Goal: Information Seeking & Learning: Find specific fact

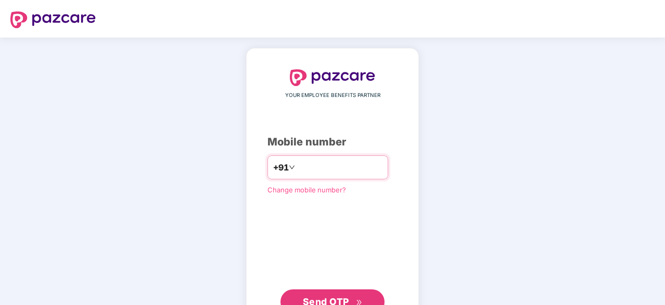
click at [303, 171] on input "number" at bounding box center [339, 167] width 85 height 17
type input "**********"
click at [349, 297] on span "Send OTP" at bounding box center [326, 301] width 46 height 11
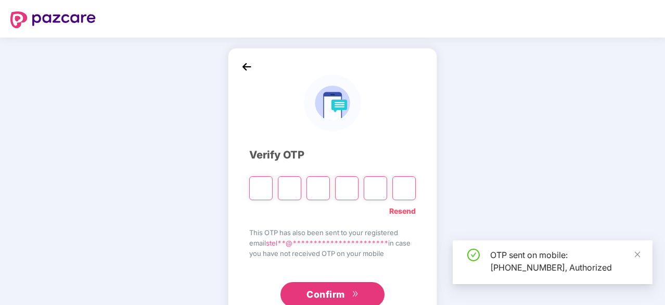
click at [263, 189] on input "Please enter verification code. Digit 1" at bounding box center [260, 188] width 23 height 24
type input "*"
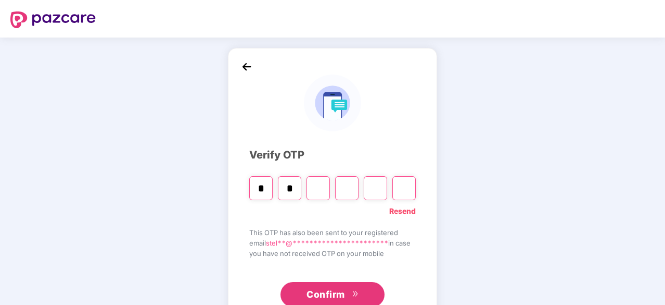
type input "*"
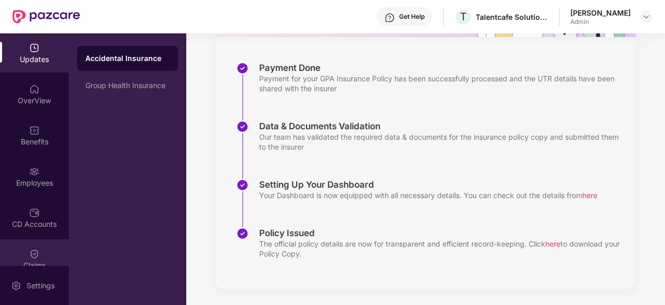
scroll to position [137, 0]
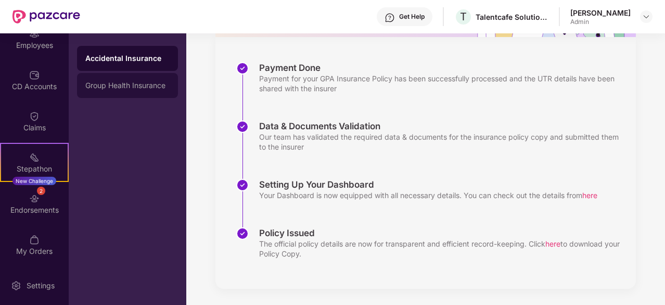
click at [143, 91] on div "Group Health Insurance" at bounding box center [127, 85] width 101 height 25
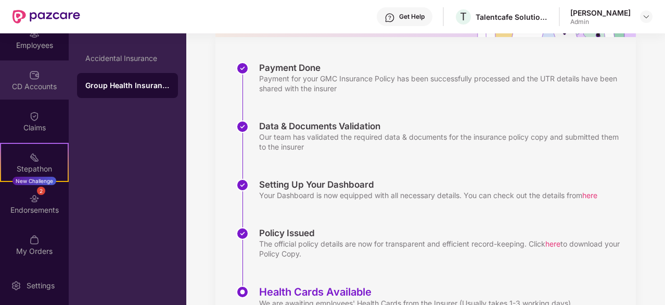
click at [26, 79] on div "CD Accounts" at bounding box center [34, 79] width 69 height 39
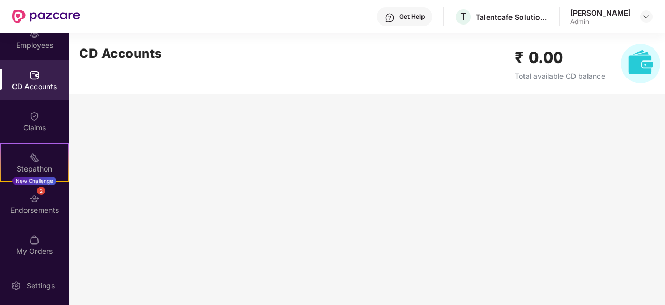
scroll to position [0, 0]
click at [24, 118] on div "Claims" at bounding box center [34, 121] width 69 height 39
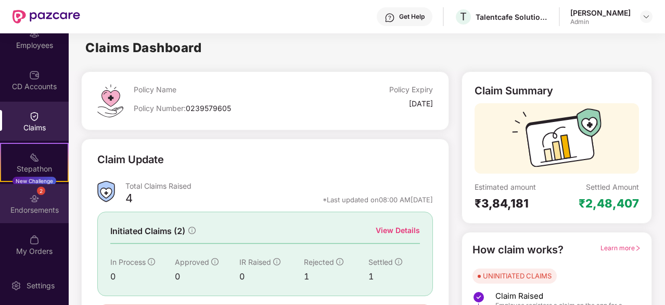
click at [29, 202] on img at bounding box center [34, 198] width 10 height 10
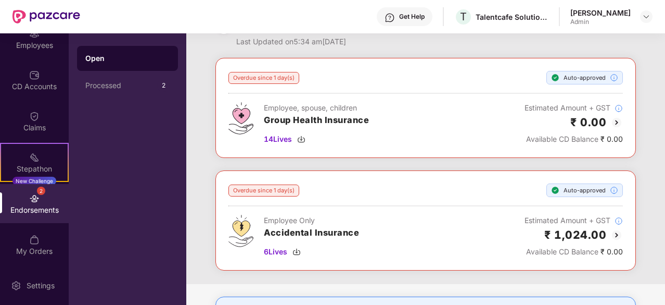
scroll to position [40, 0]
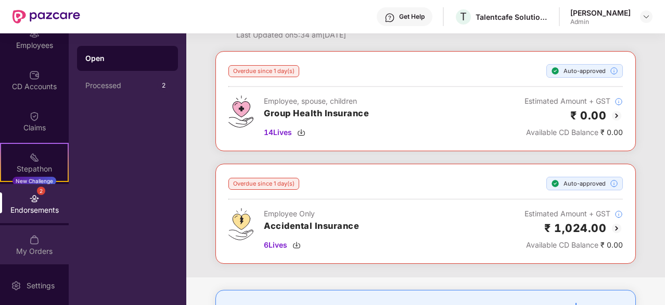
click at [12, 239] on div "My Orders" at bounding box center [34, 244] width 69 height 39
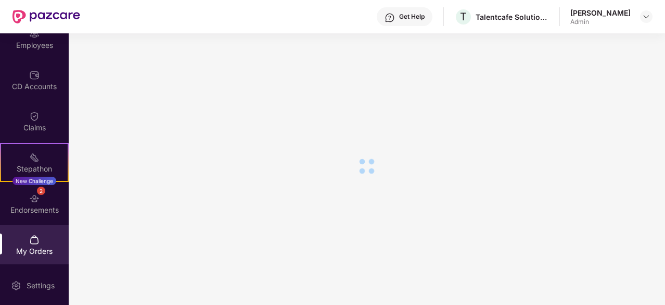
scroll to position [0, 0]
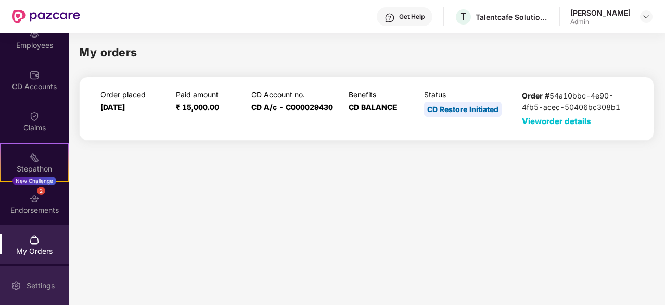
click at [23, 281] on div "Settings" at bounding box center [40, 285] width 34 height 10
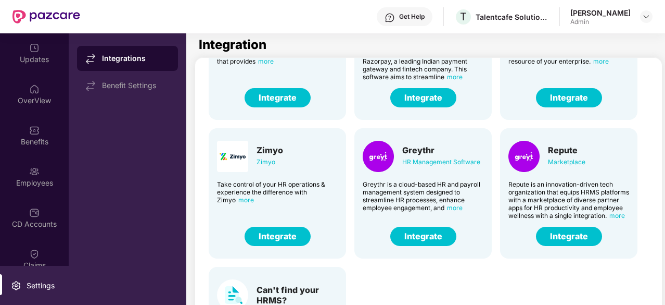
scroll to position [257, 0]
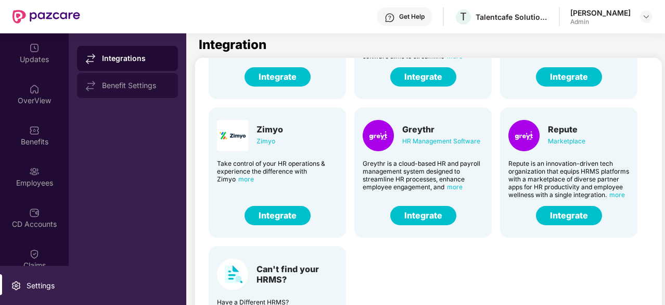
click at [138, 88] on div "Benefit Settings" at bounding box center [136, 85] width 68 height 8
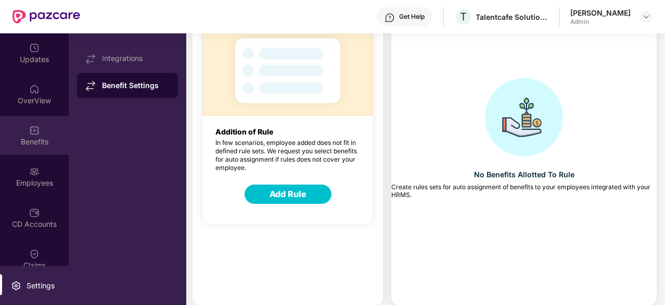
click at [40, 138] on div "Benefits" at bounding box center [34, 141] width 69 height 10
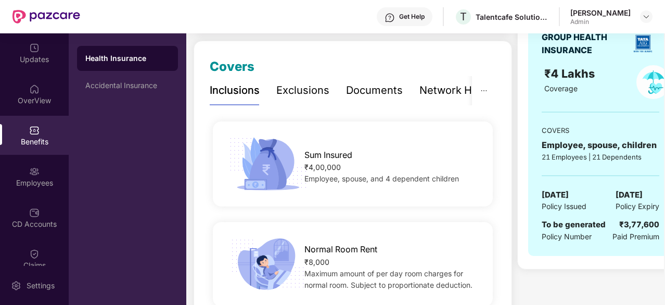
scroll to position [122, 0]
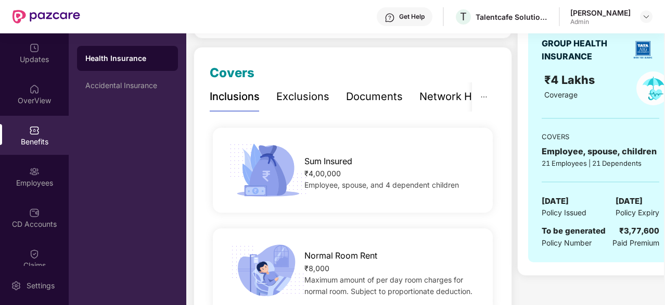
click at [303, 99] on div "Exclusions" at bounding box center [302, 97] width 53 height 16
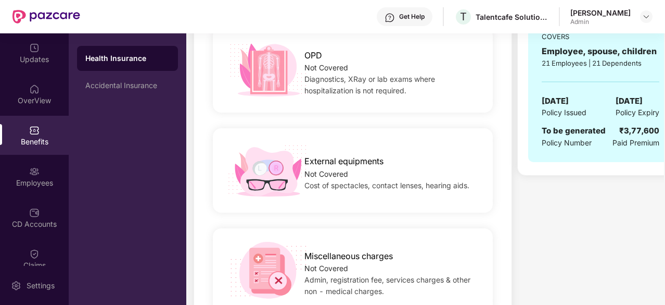
scroll to position [0, 0]
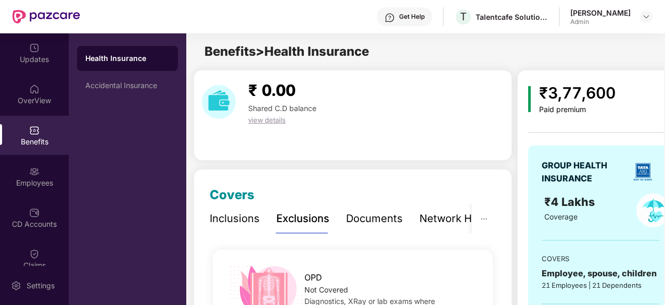
click at [362, 220] on div "Documents" at bounding box center [374, 218] width 57 height 16
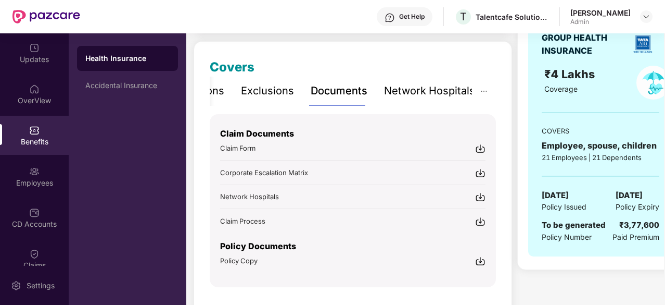
scroll to position [132, 0]
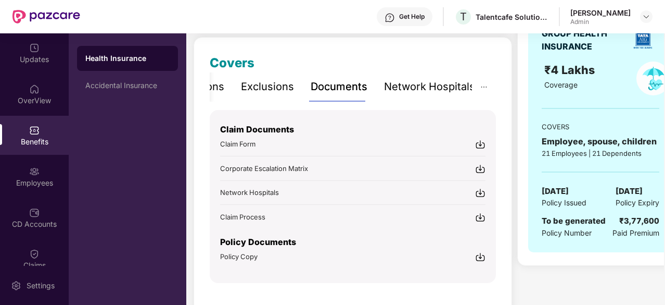
click at [406, 77] on div "Network Hospitals" at bounding box center [429, 86] width 91 height 29
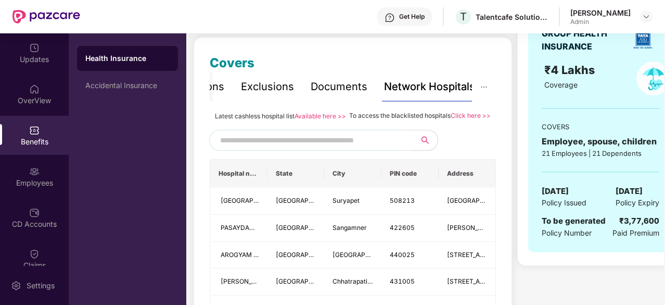
click at [285, 148] on input "text" at bounding box center [309, 140] width 178 height 16
type input "*"
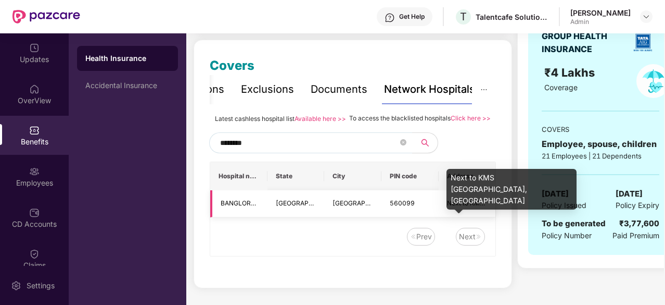
type input "********"
click at [465, 207] on span "Next to KMS Kalyana Mantapa, Hosur Main Road" at bounding box center [533, 203] width 172 height 8
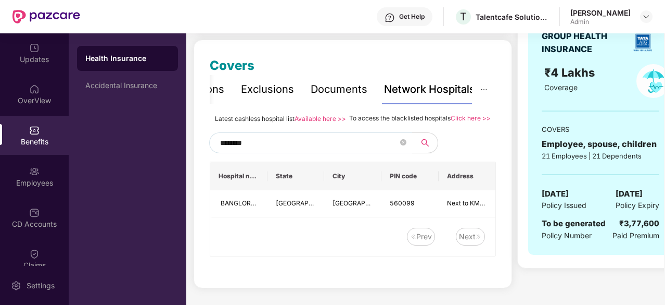
click at [467, 114] on link "Click here >>" at bounding box center [471, 118] width 40 height 8
click at [342, 81] on div "Documents" at bounding box center [339, 89] width 57 height 16
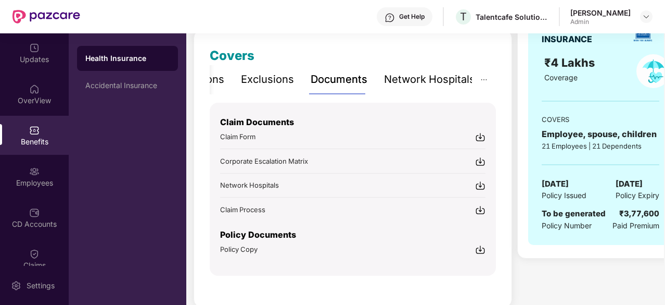
click at [416, 75] on div "Network Hospitals" at bounding box center [429, 79] width 91 height 16
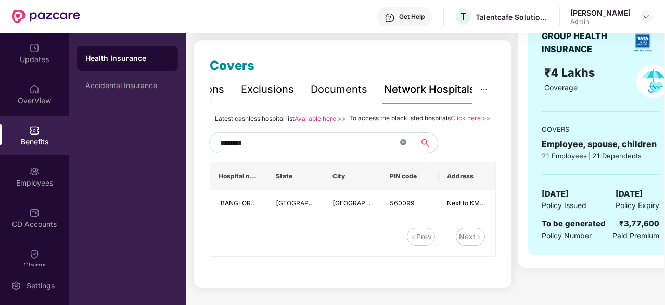
click at [400, 142] on span "********" at bounding box center [310, 142] width 203 height 21
click at [403, 145] on icon "close-circle" at bounding box center [403, 142] width 6 height 6
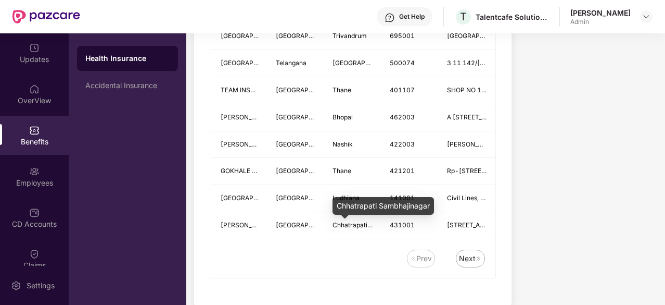
scroll to position [1453, 0]
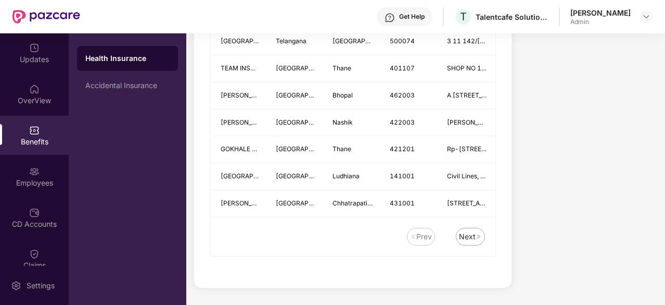
click at [467, 234] on div "Next" at bounding box center [467, 236] width 17 height 11
click at [466, 229] on div "Next" at bounding box center [470, 237] width 29 height 18
